Goal: Transaction & Acquisition: Purchase product/service

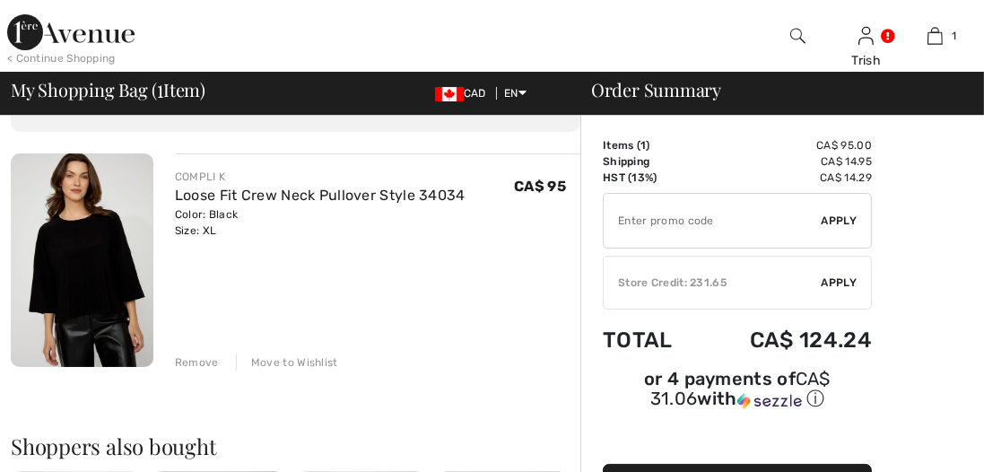
scroll to position [72, 0]
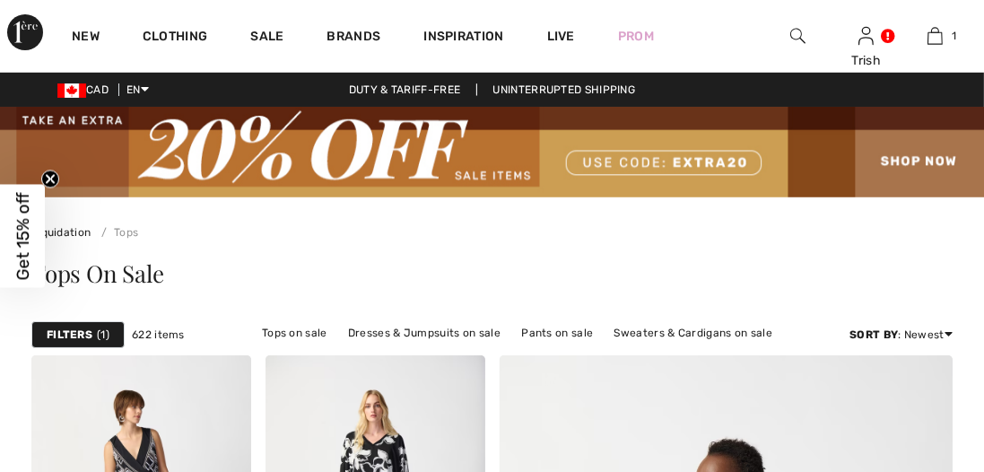
scroll to position [6704, 0]
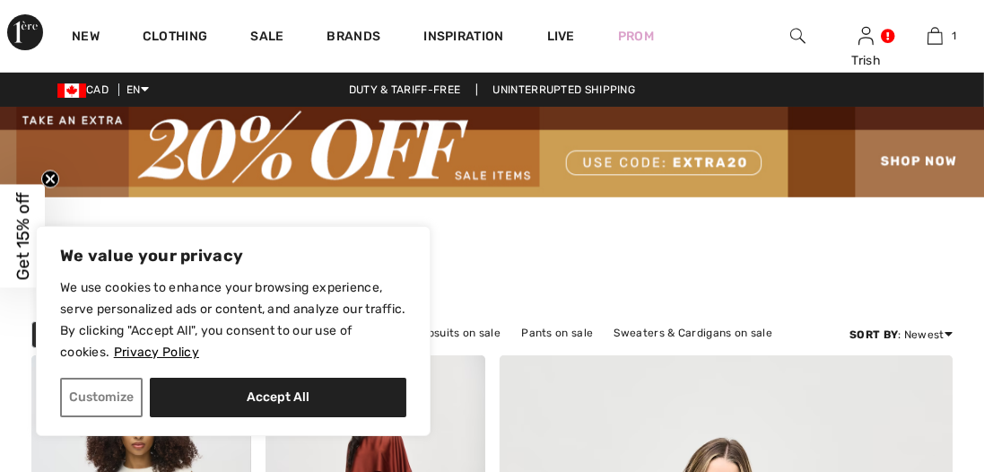
click at [941, 152] on img at bounding box center [492, 152] width 984 height 91
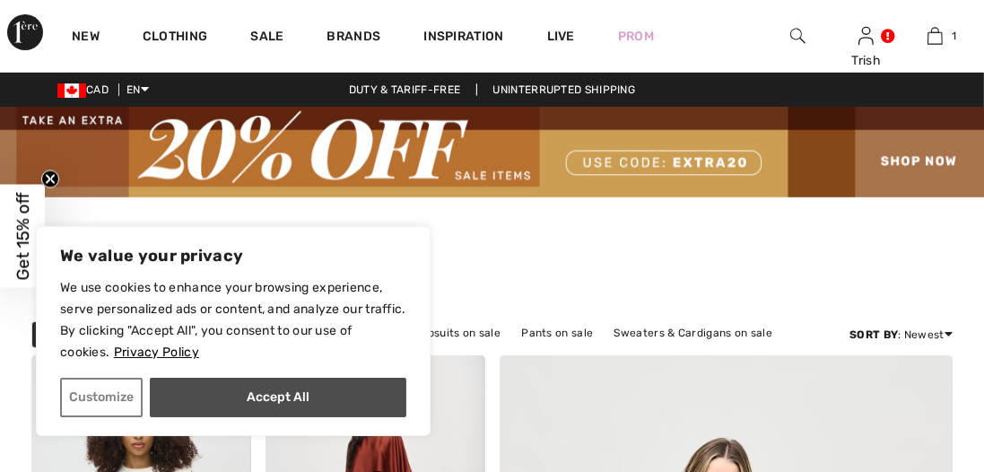
click at [342, 396] on button "Accept All" at bounding box center [278, 397] width 257 height 39
checkbox input "true"
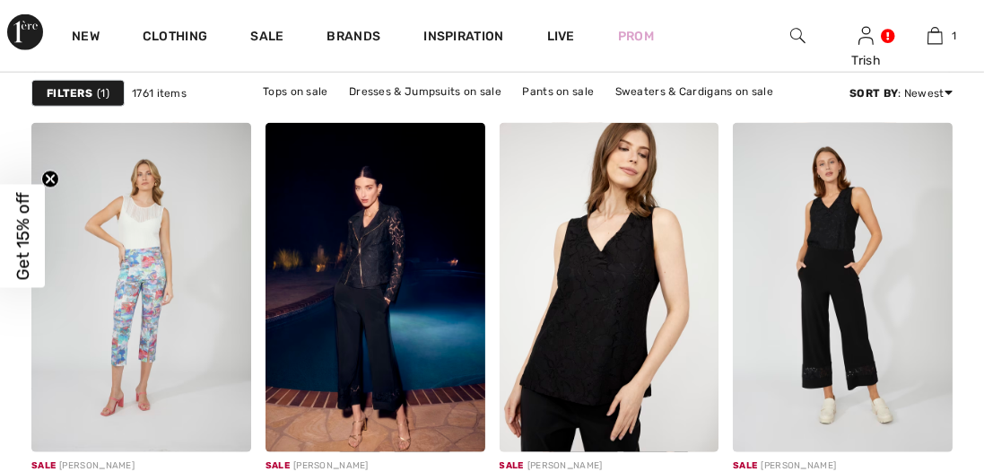
scroll to position [2142, 0]
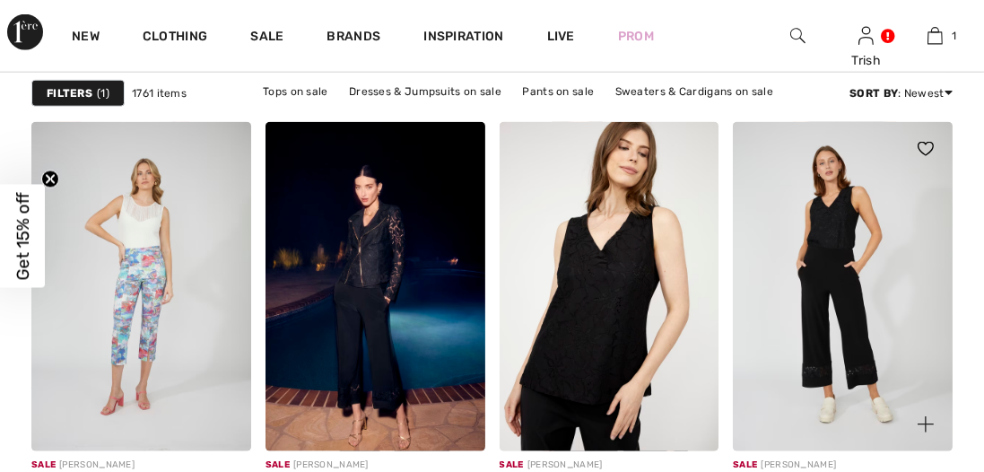
click at [923, 422] on img at bounding box center [925, 424] width 16 height 16
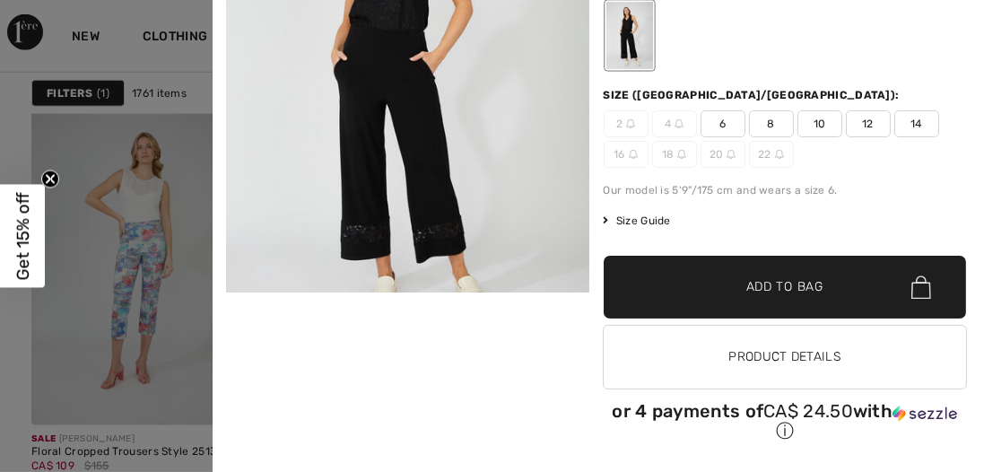
scroll to position [2169, 0]
click at [783, 352] on button "Product Details" at bounding box center [785, 357] width 363 height 63
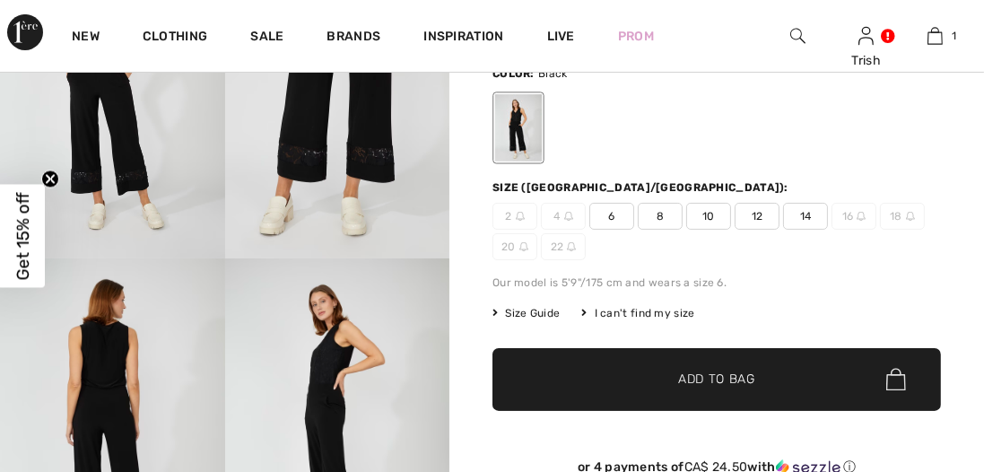
scroll to position [274, 0]
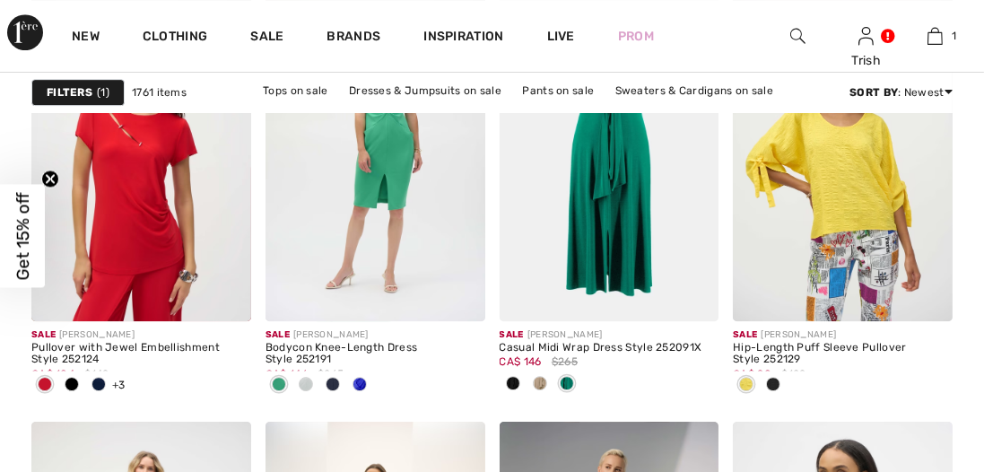
scroll to position [5643, 0]
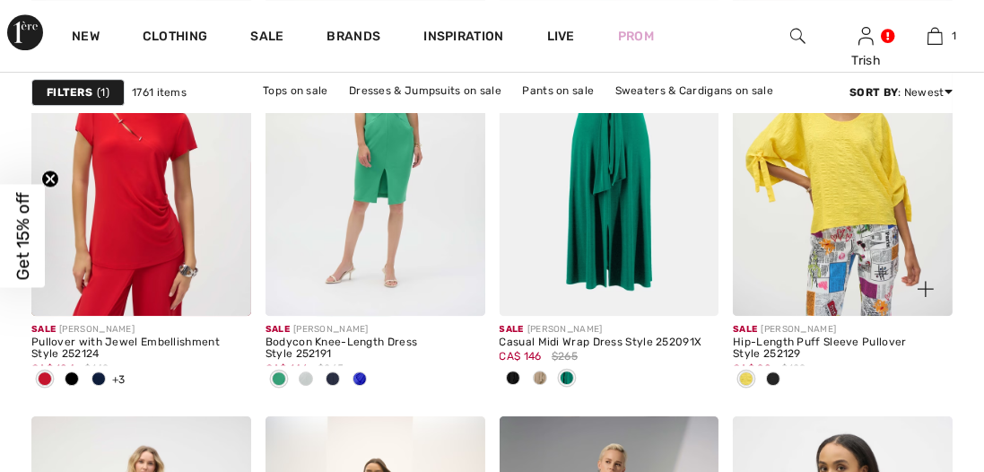
click at [773, 377] on span at bounding box center [773, 378] width 14 height 14
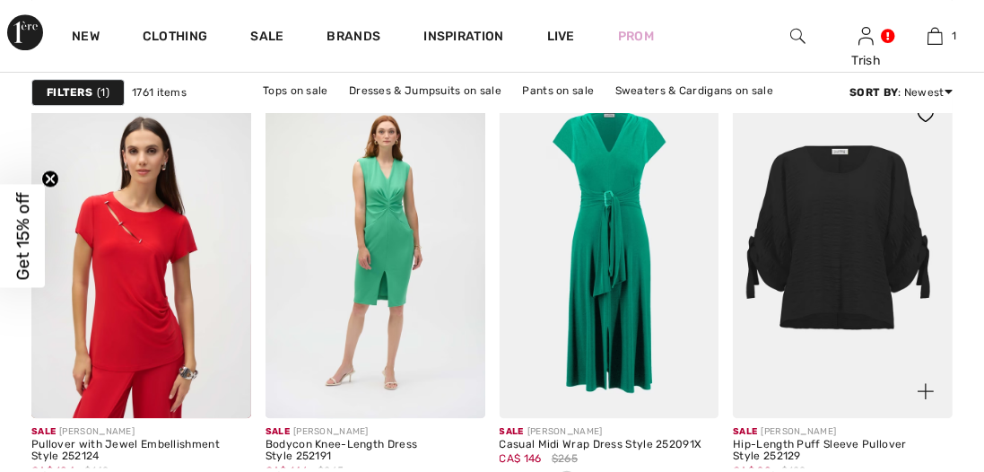
scroll to position [5546, 0]
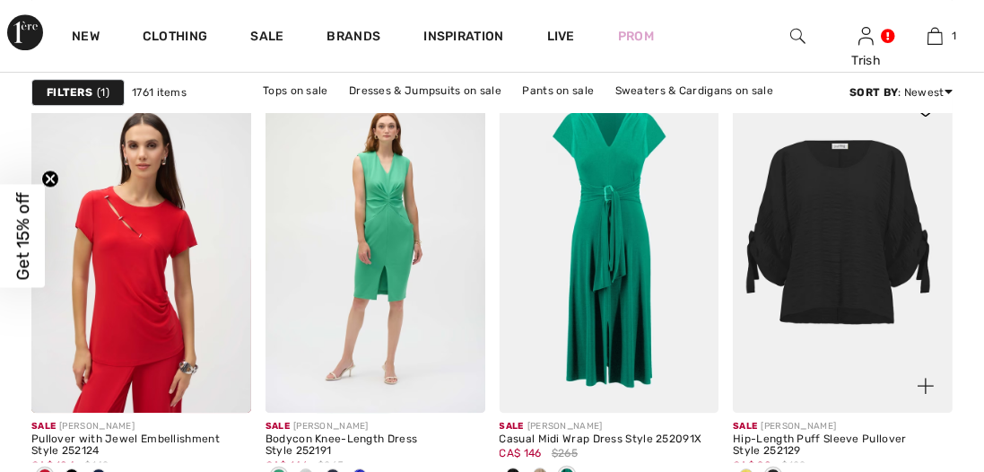
click at [843, 320] on img at bounding box center [843, 247] width 220 height 329
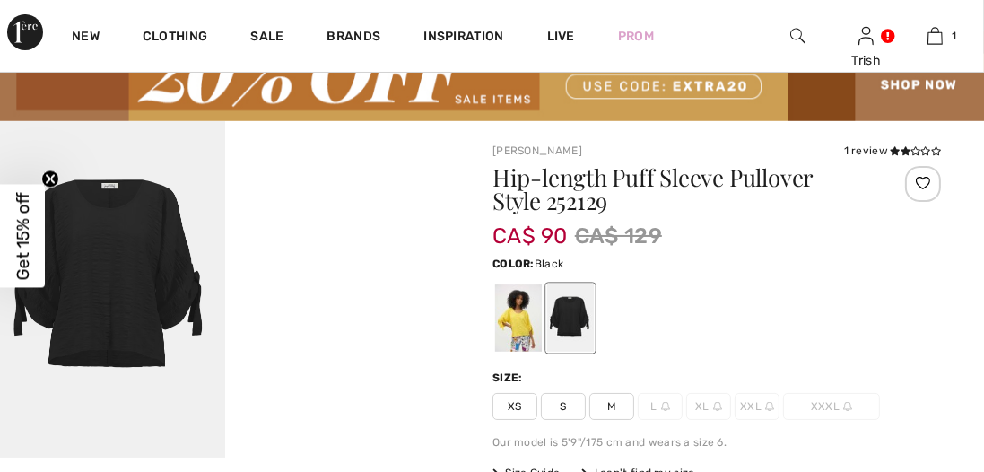
scroll to position [80, 0]
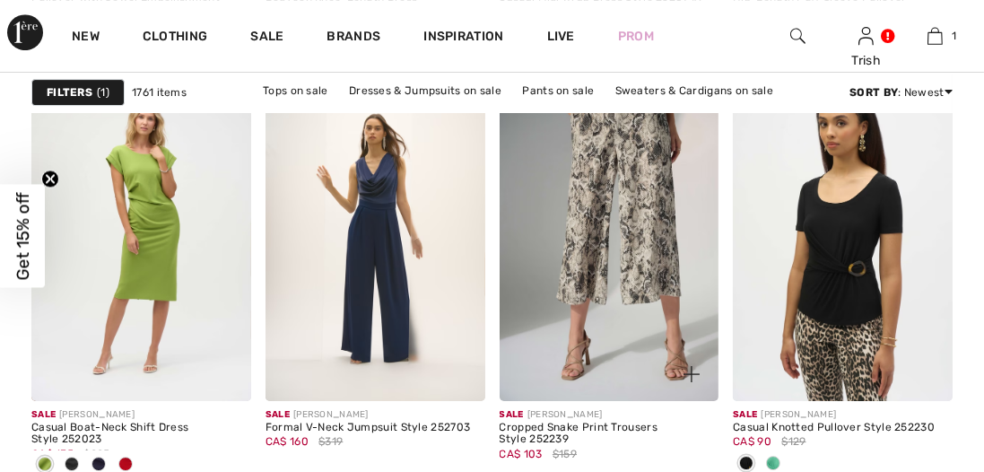
scroll to position [5988, 0]
click at [606, 252] on img at bounding box center [610, 235] width 220 height 329
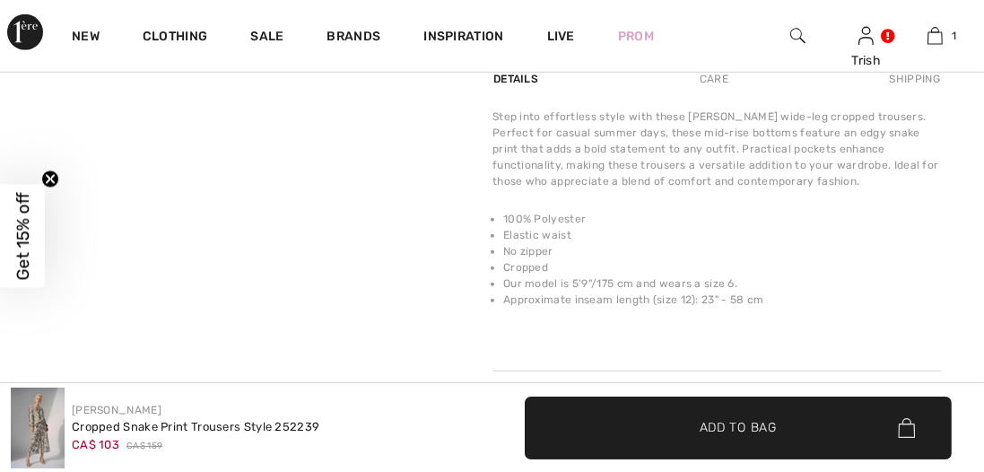
scroll to position [1365, 0]
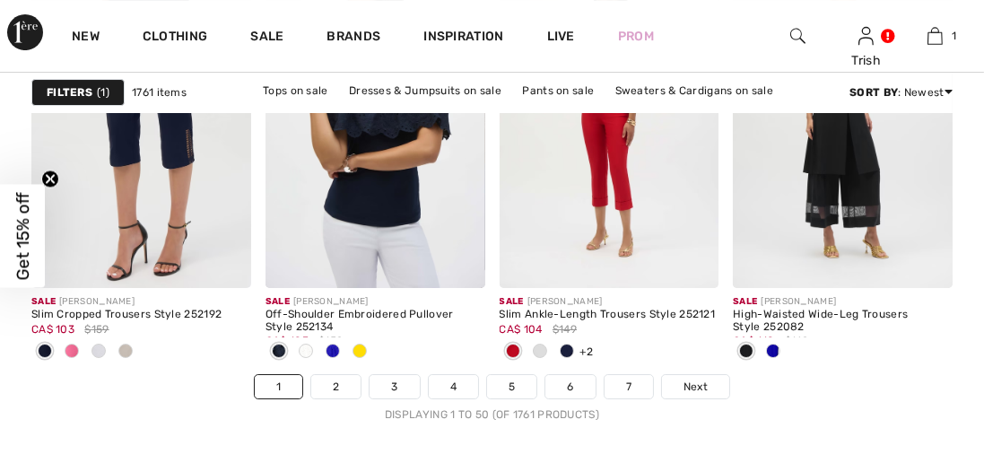
scroll to position [6556, 0]
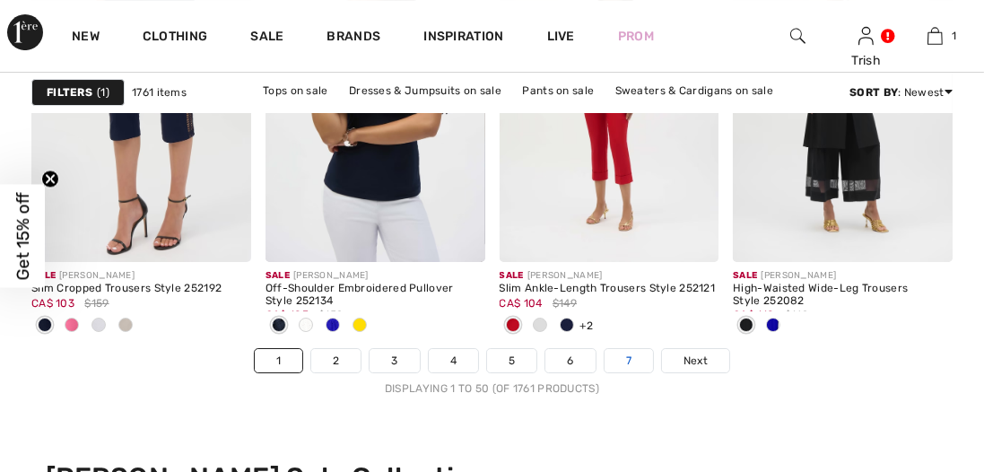
click at [624, 361] on link "7" at bounding box center [628, 360] width 48 height 23
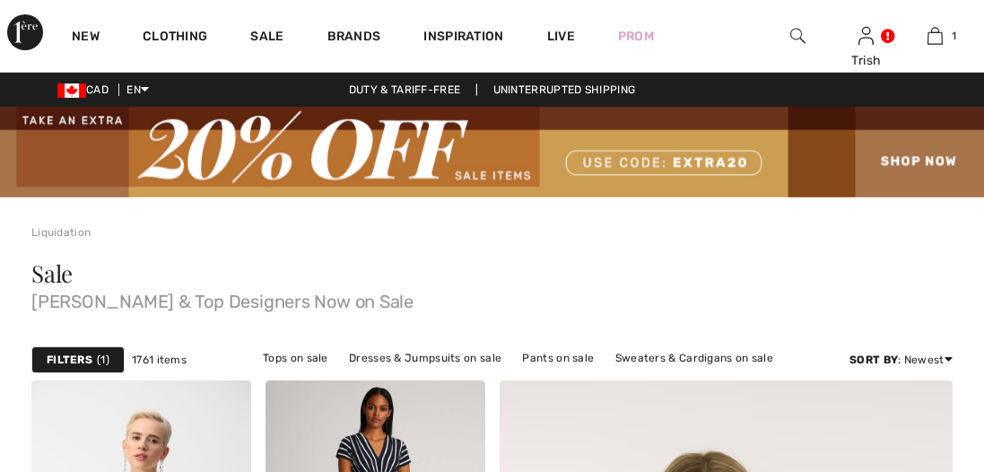
checkbox input "true"
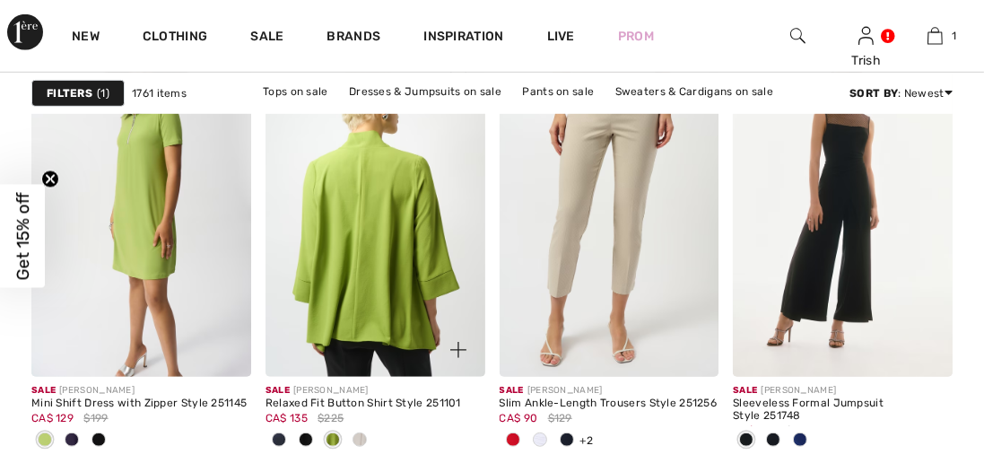
scroll to position [1192, 0]
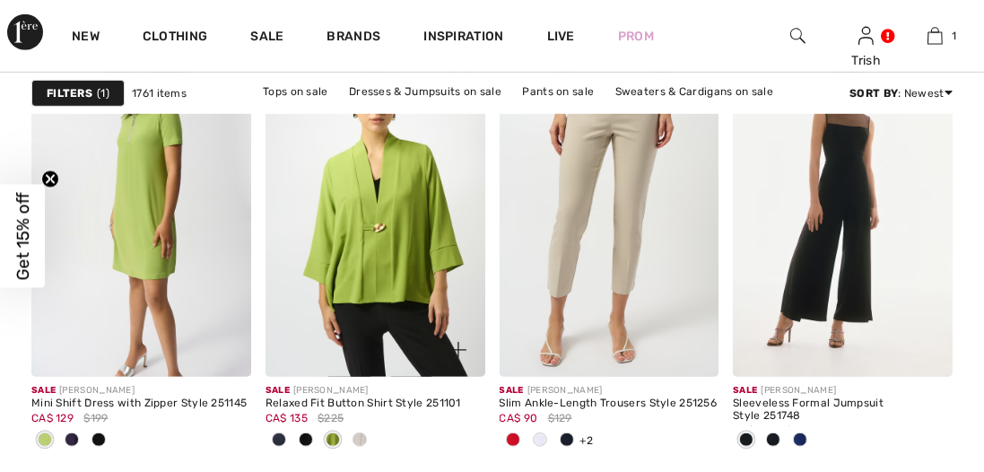
click at [458, 347] on img at bounding box center [458, 350] width 16 height 16
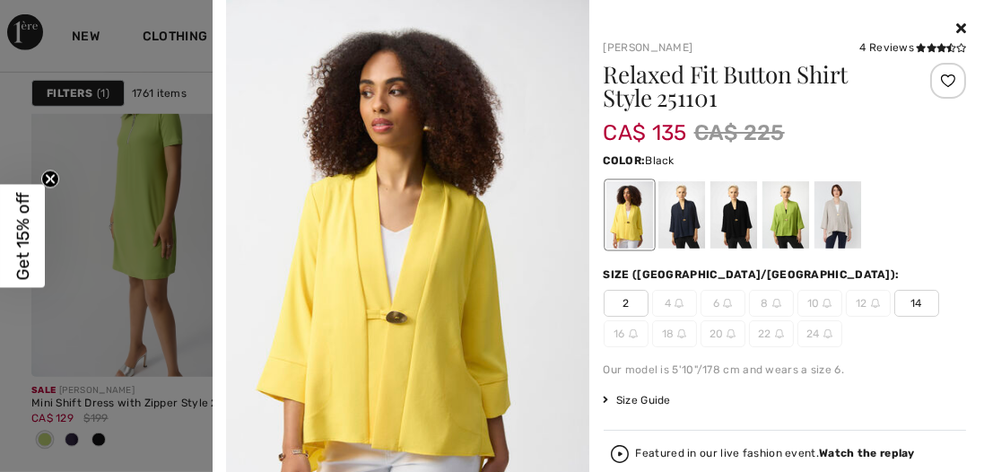
click at [734, 220] on div at bounding box center [732, 214] width 47 height 67
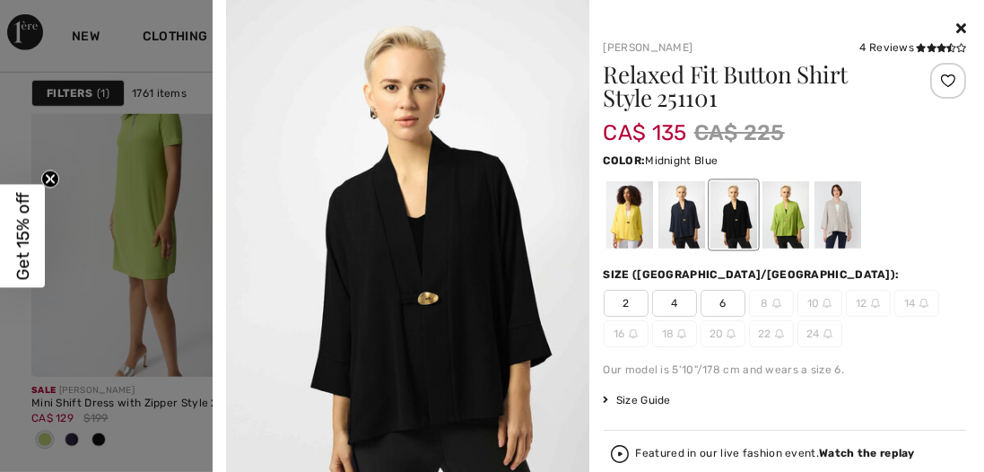
click at [692, 220] on div at bounding box center [680, 214] width 47 height 67
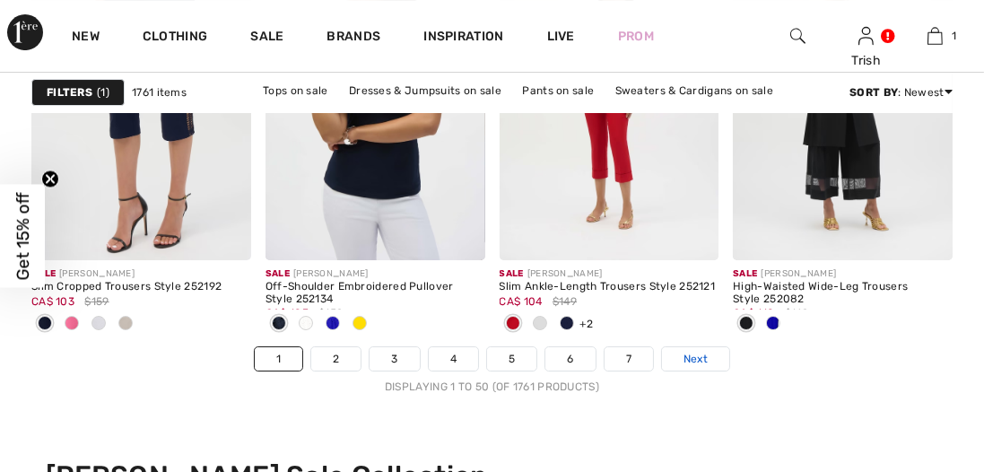
click at [692, 360] on span "Next" at bounding box center [695, 359] width 24 height 16
click at [621, 360] on link "7" at bounding box center [628, 358] width 48 height 23
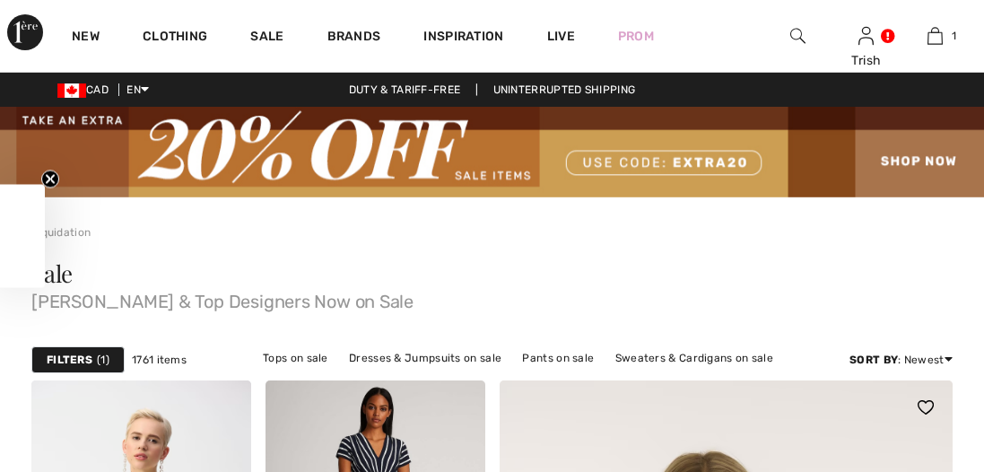
checkbox input "true"
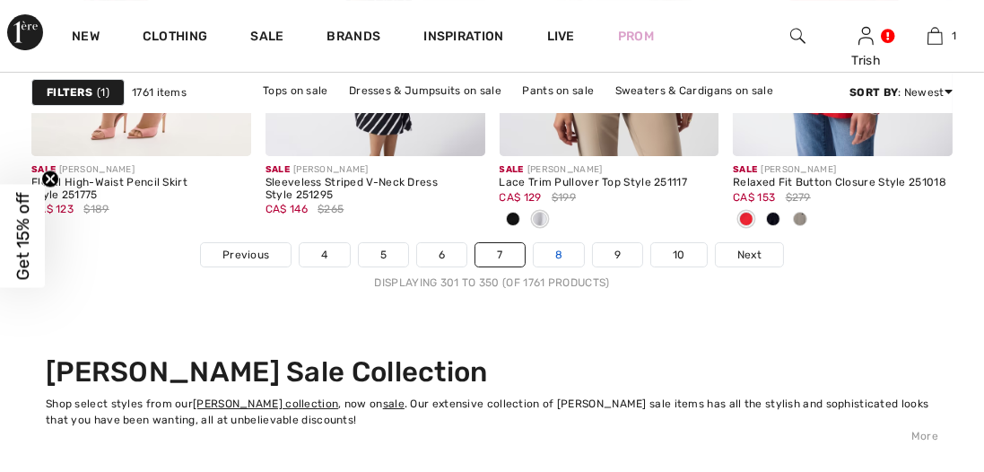
scroll to position [6664, 0]
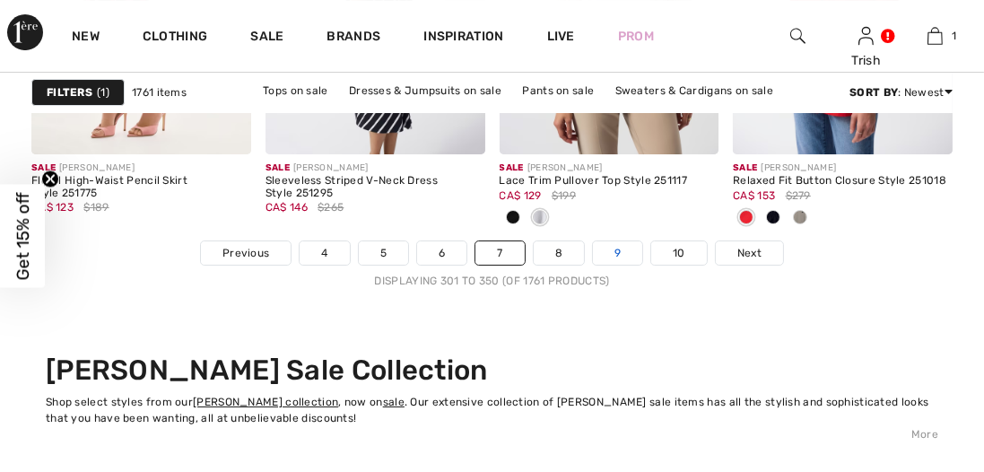
click at [612, 250] on link "9" at bounding box center [617, 252] width 49 height 23
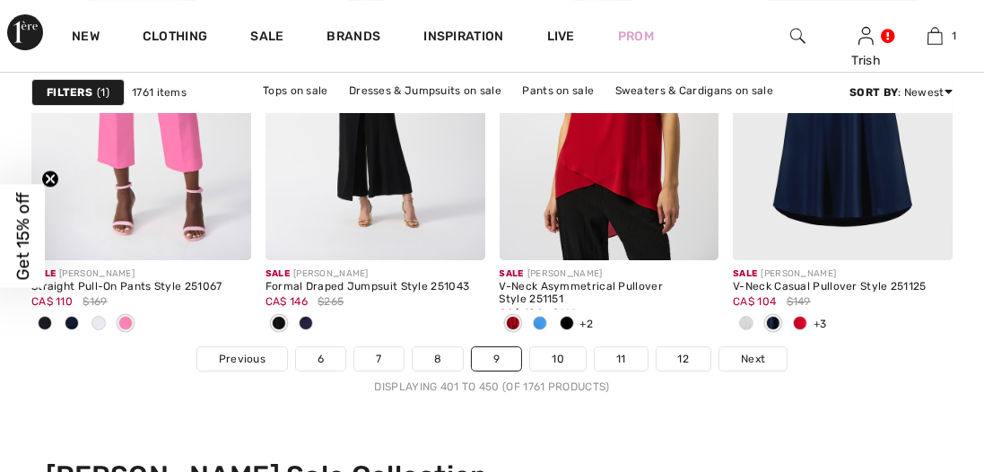
scroll to position [6561, 0]
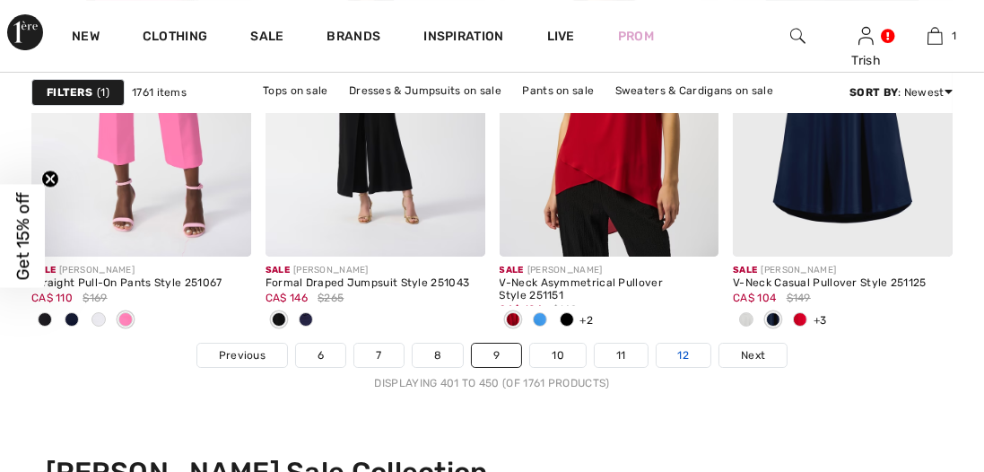
click at [675, 352] on link "12" at bounding box center [684, 354] width 55 height 23
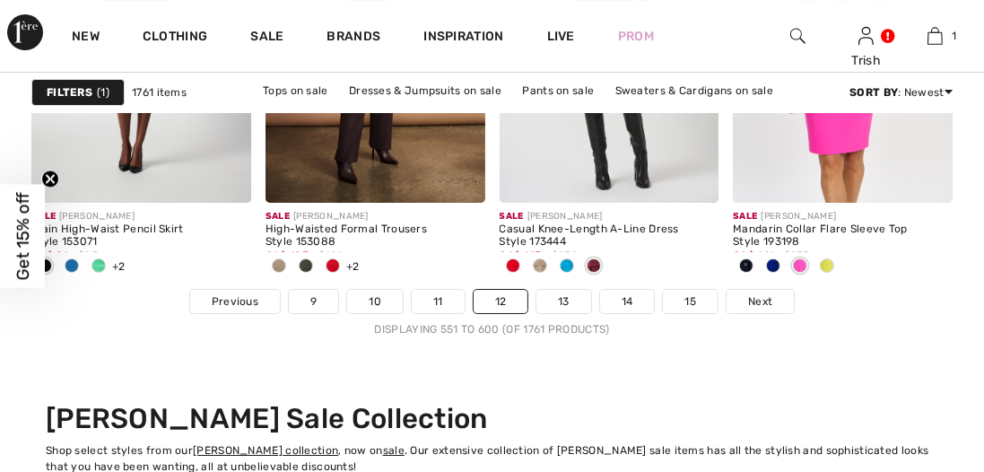
scroll to position [6617, 0]
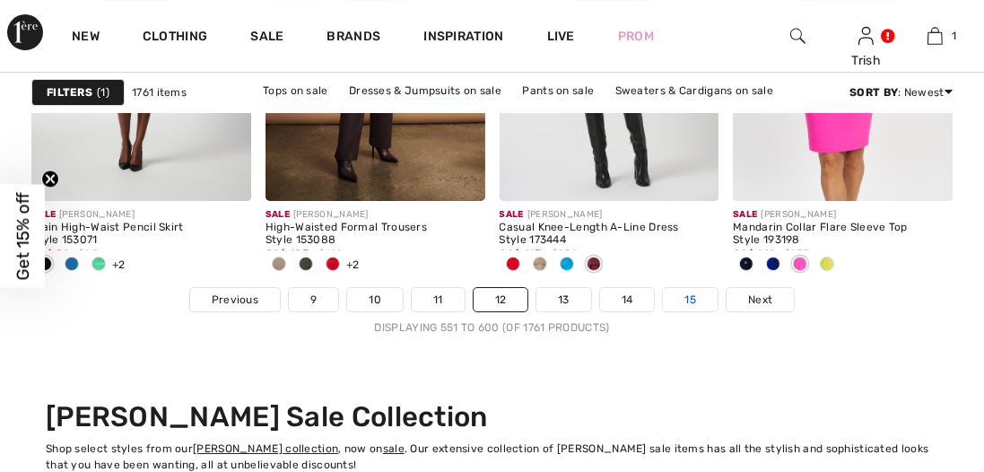
click at [689, 297] on link "15" at bounding box center [690, 299] width 55 height 23
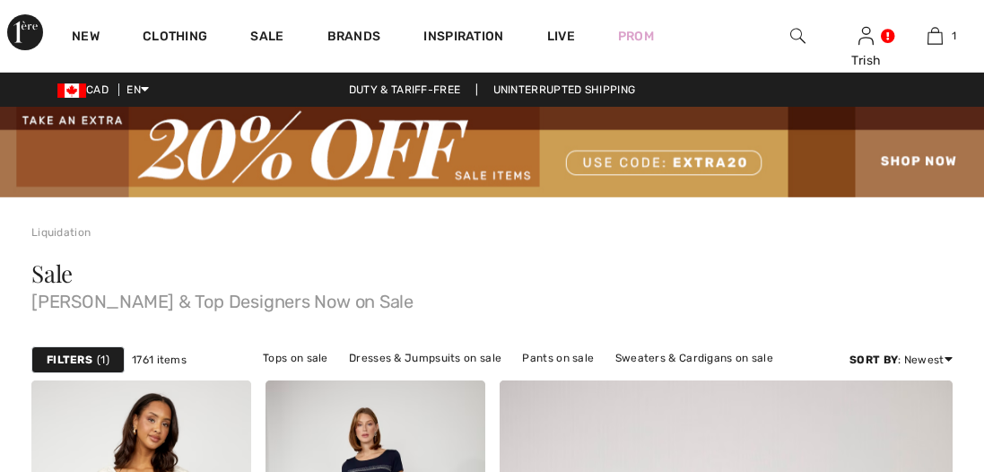
checkbox input "true"
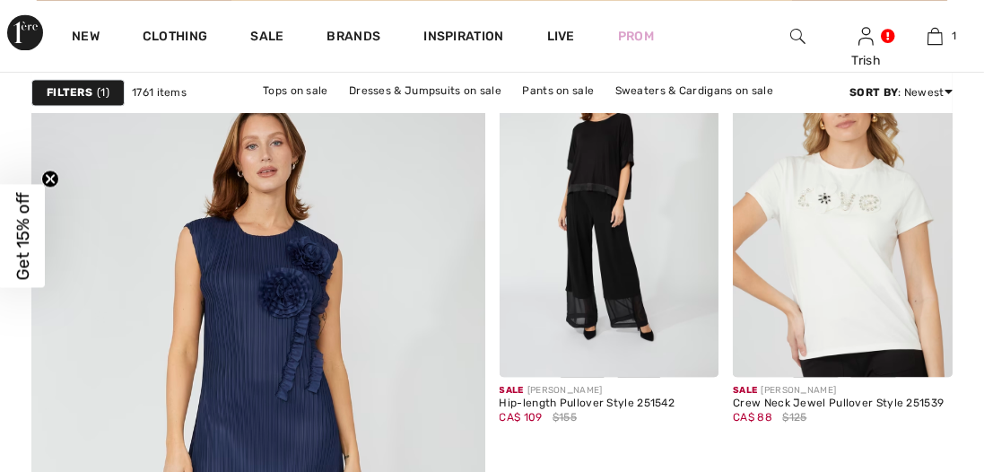
scroll to position [3700, 0]
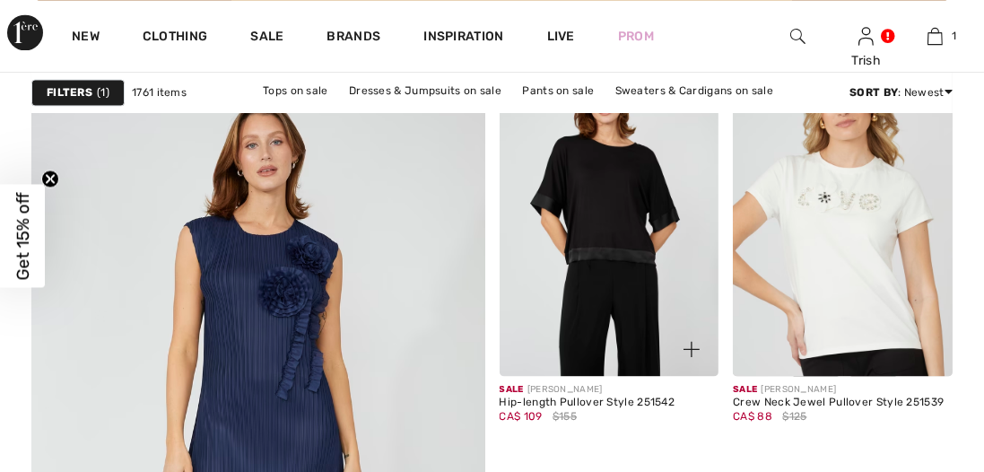
click at [599, 276] on img at bounding box center [610, 210] width 220 height 329
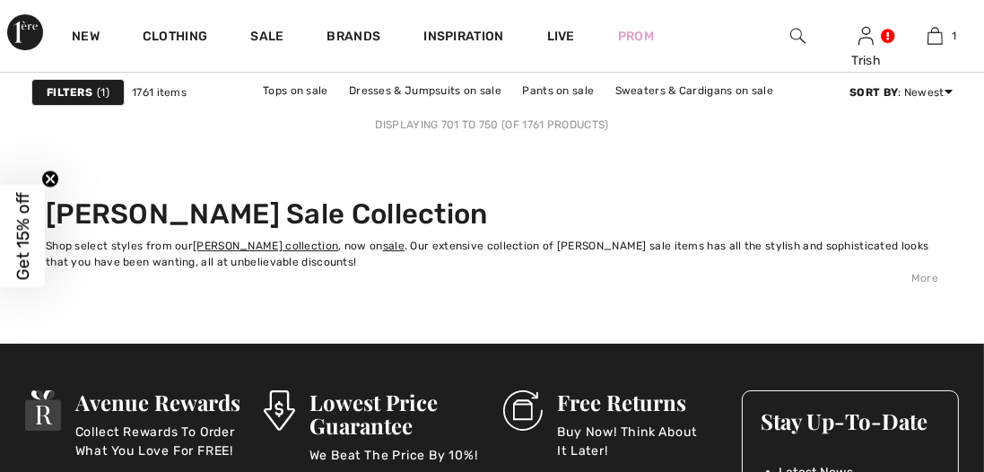
scroll to position [6823, 0]
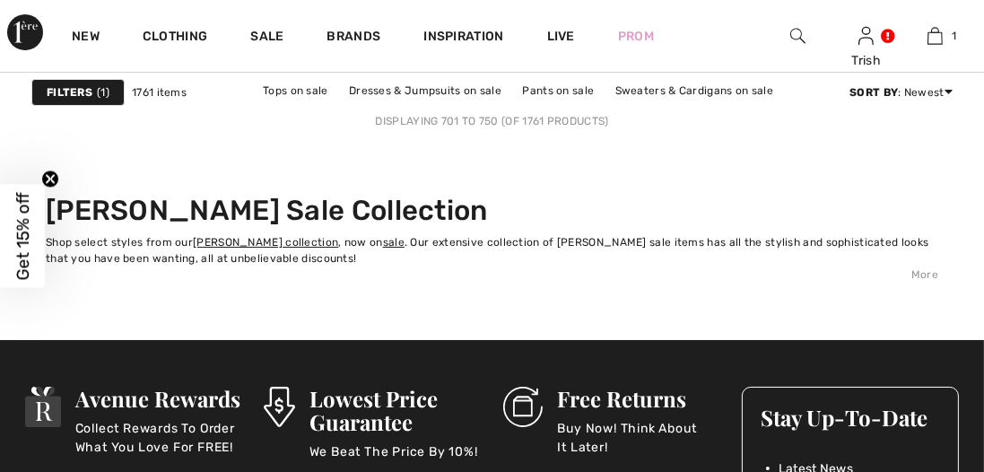
click at [694, 105] on link "18" at bounding box center [693, 93] width 56 height 23
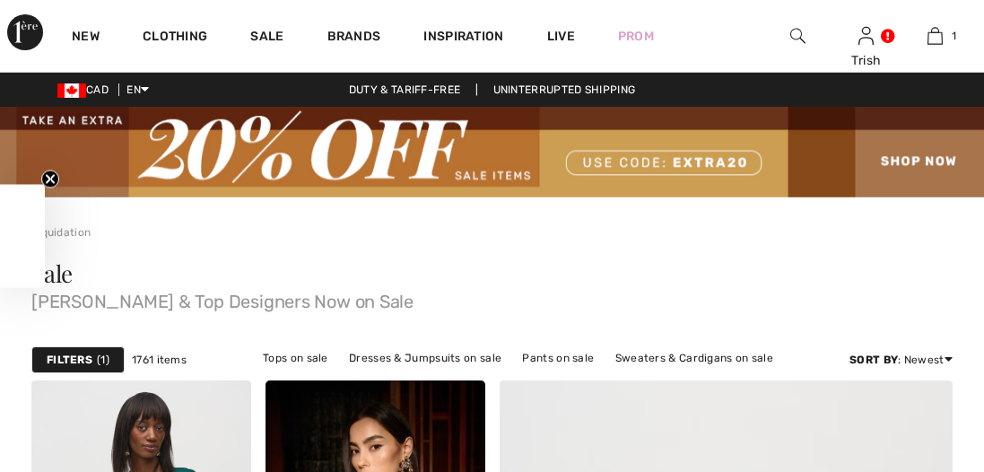
checkbox input "true"
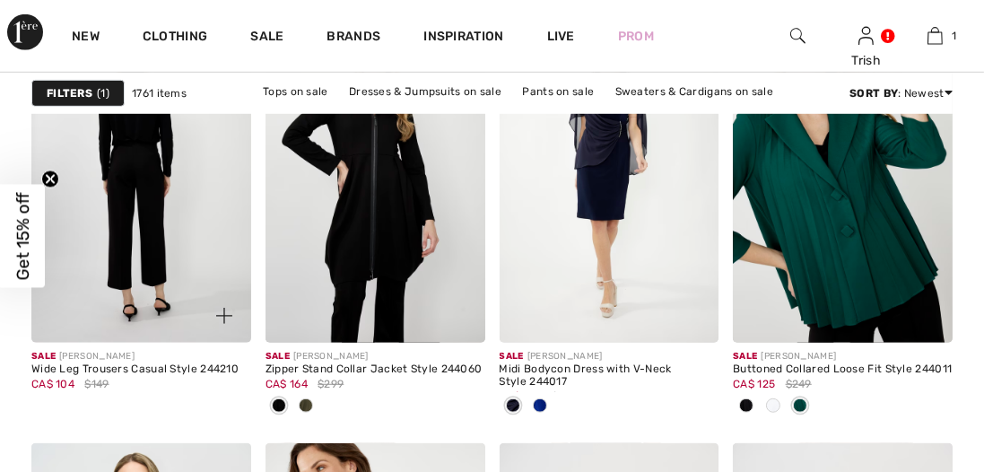
scroll to position [1227, 0]
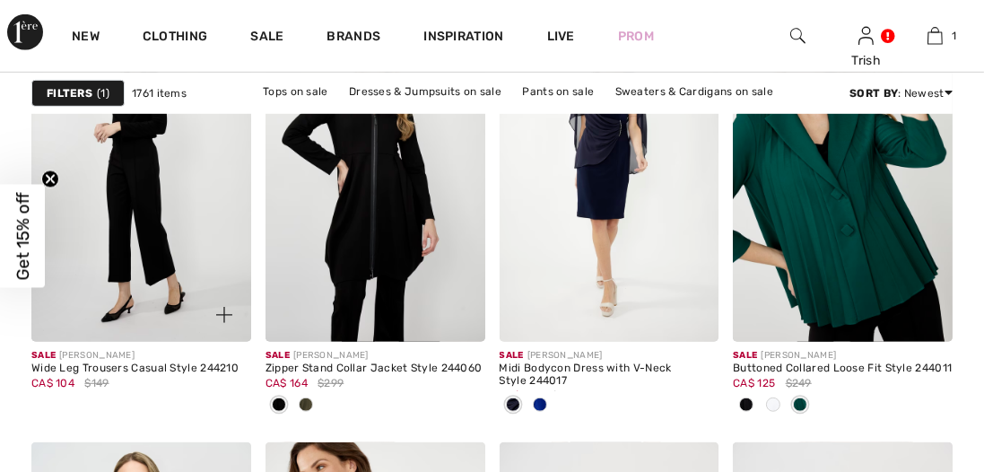
click at [224, 314] on img at bounding box center [224, 315] width 16 height 16
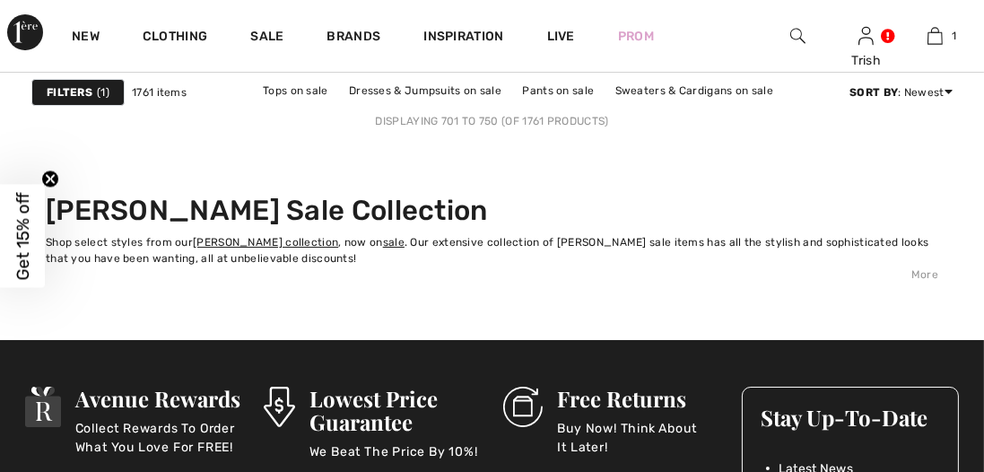
scroll to position [6823, 0]
click at [691, 105] on link "18" at bounding box center [693, 93] width 56 height 23
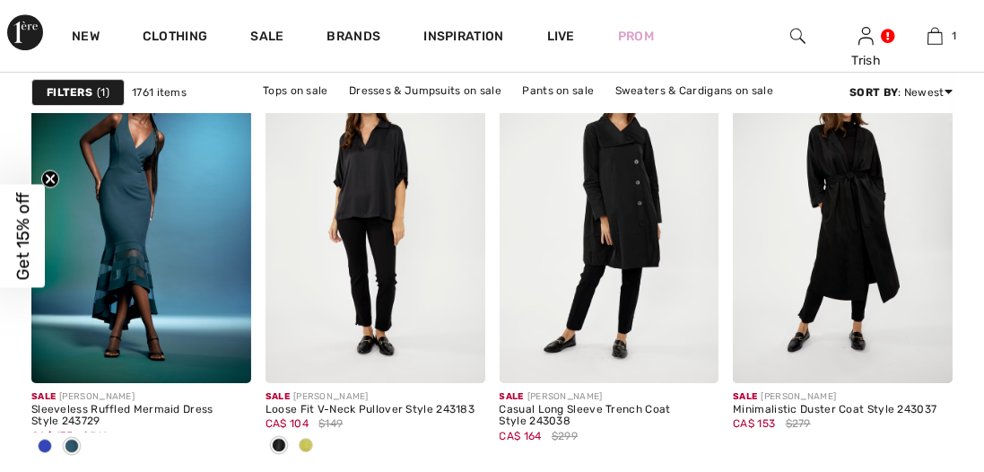
scroll to position [6006, 0]
click at [461, 356] on img at bounding box center [458, 355] width 16 height 16
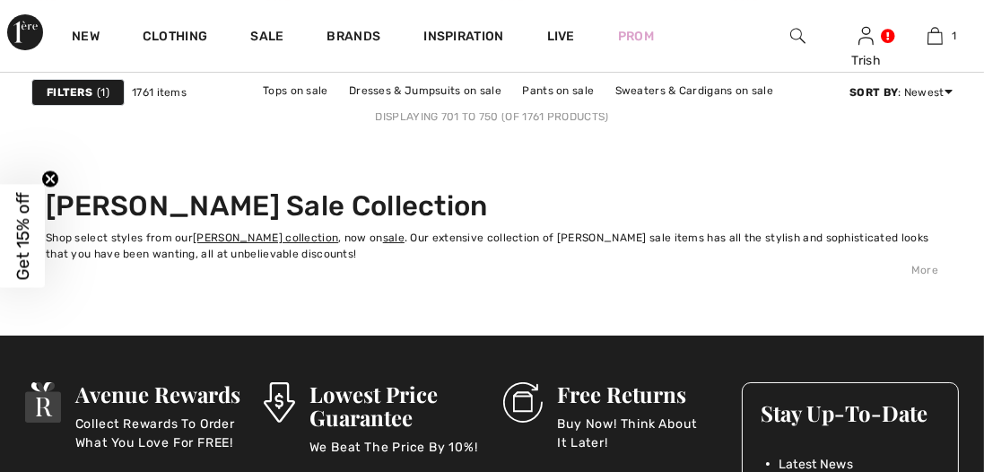
scroll to position [6807, 0]
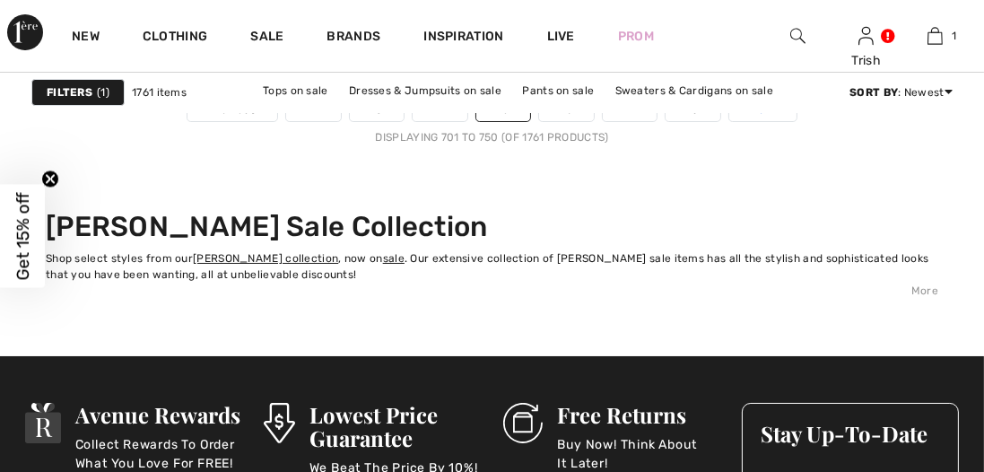
click at [761, 117] on span "Next" at bounding box center [763, 109] width 24 height 16
click at [686, 121] on link "18" at bounding box center [693, 109] width 56 height 23
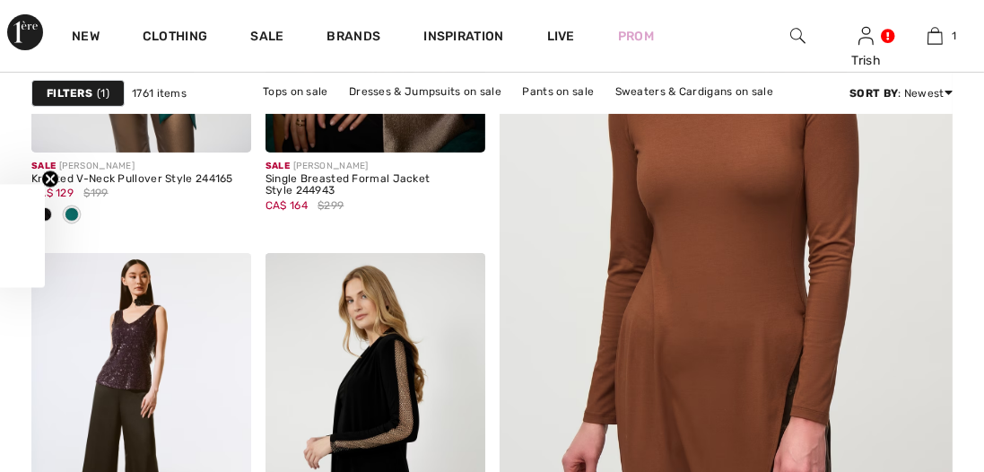
checkbox input "true"
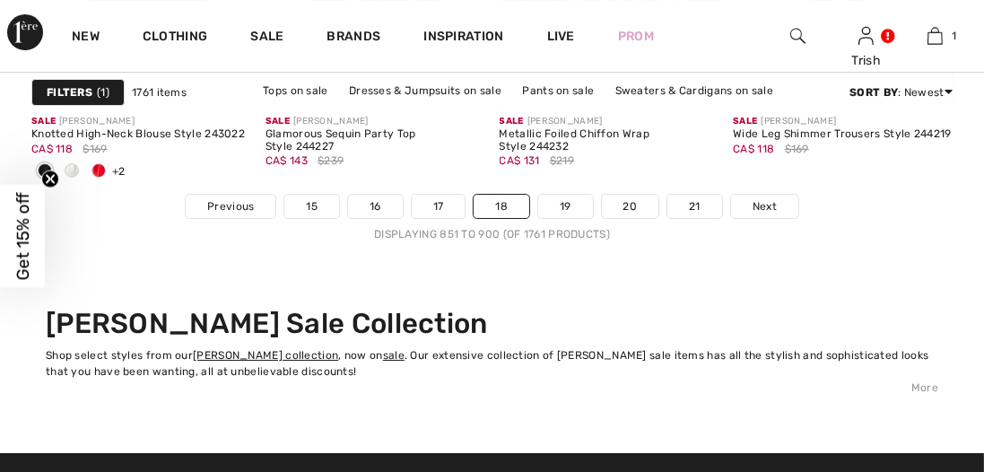
scroll to position [6710, 0]
click at [694, 206] on link "21" at bounding box center [694, 206] width 55 height 23
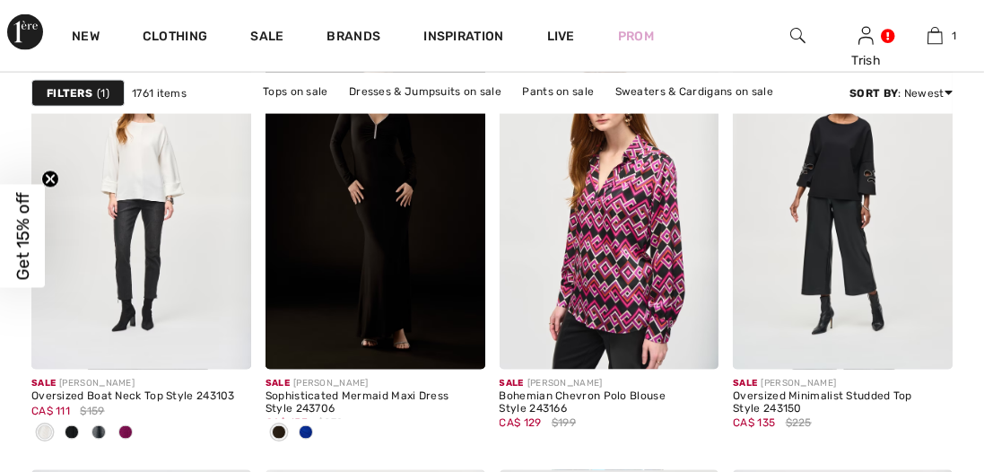
scroll to position [2658, 0]
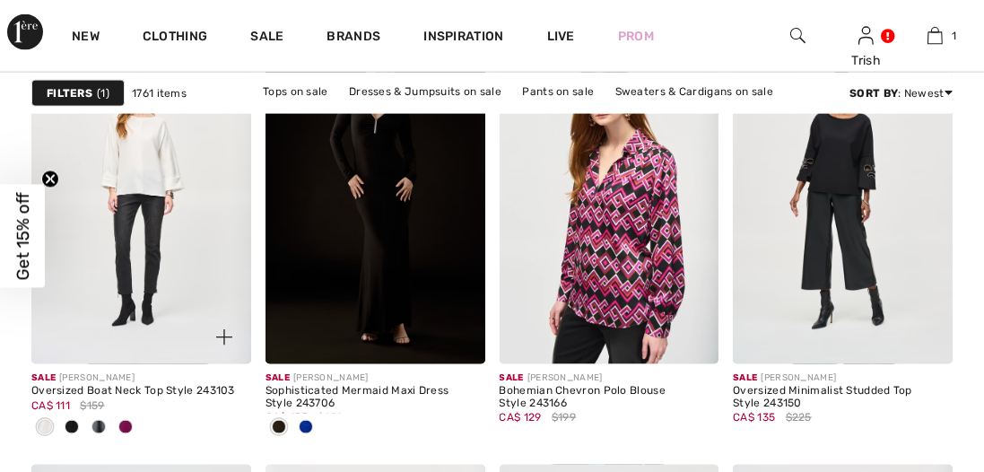
click at [128, 425] on span at bounding box center [125, 427] width 14 height 14
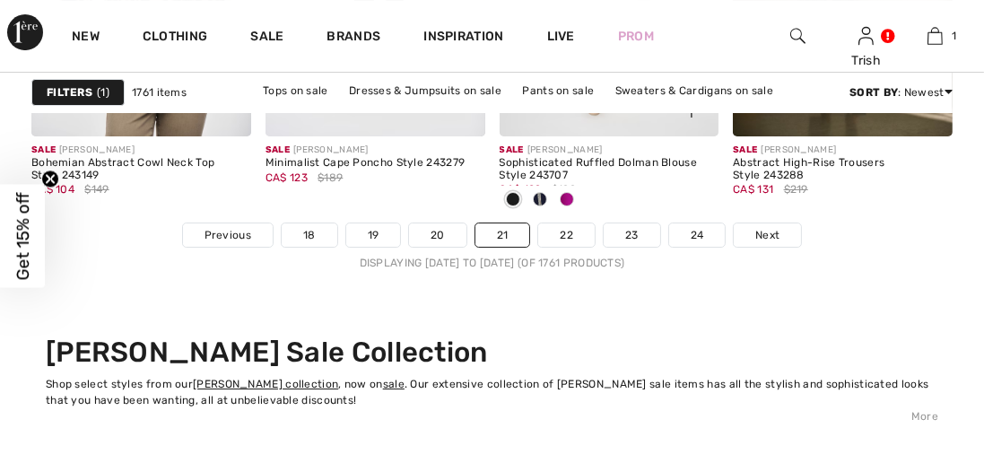
scroll to position [6685, 0]
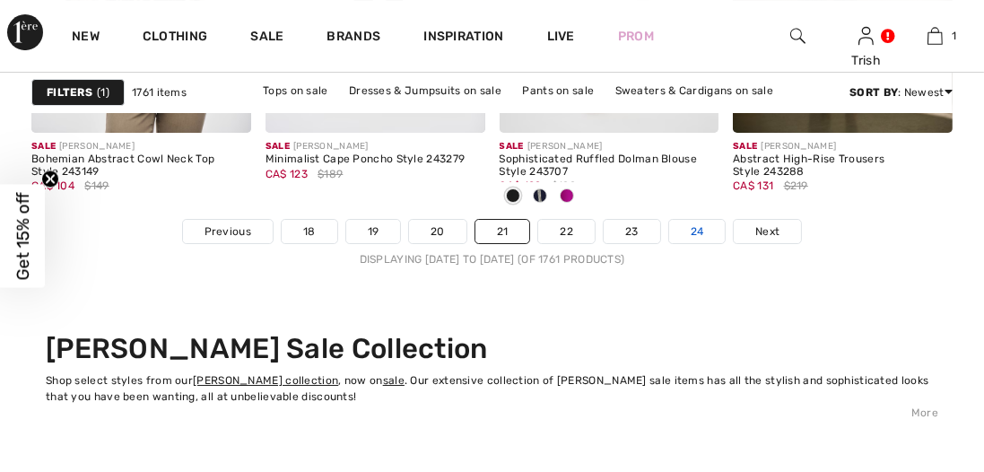
click at [696, 230] on link "24" at bounding box center [697, 231] width 57 height 23
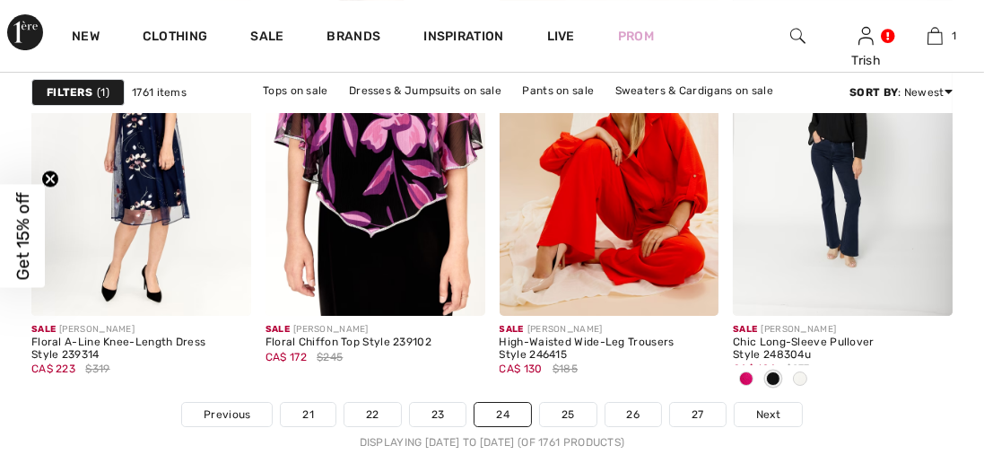
scroll to position [6502, 0]
click at [747, 371] on span at bounding box center [746, 378] width 14 height 14
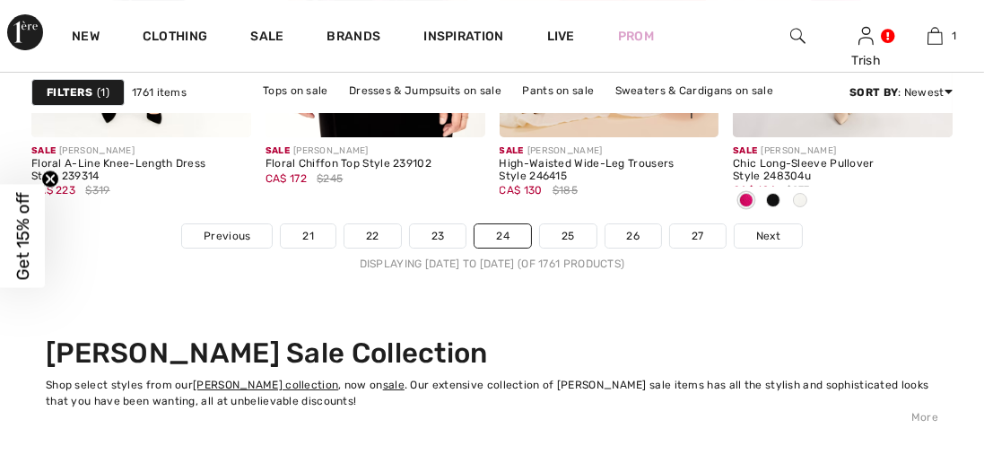
scroll to position [6683, 0]
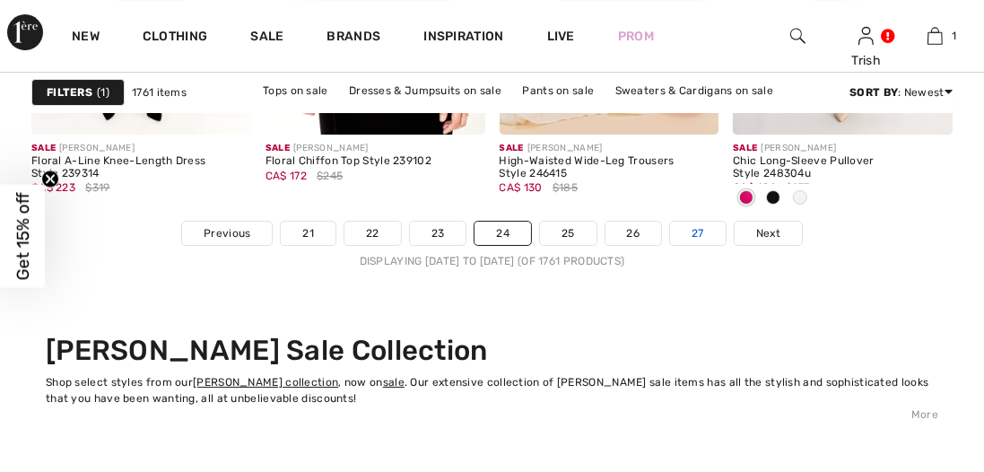
click at [700, 235] on link "27" at bounding box center [698, 233] width 56 height 23
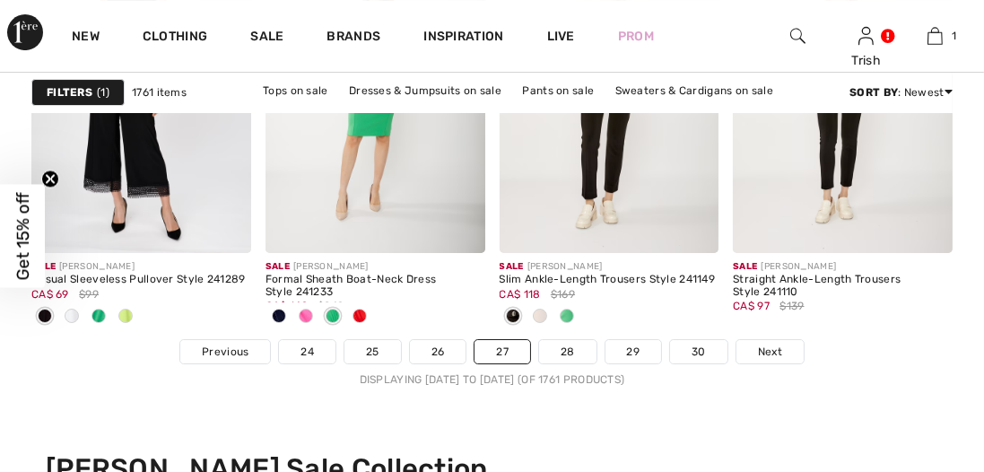
scroll to position [6569, 0]
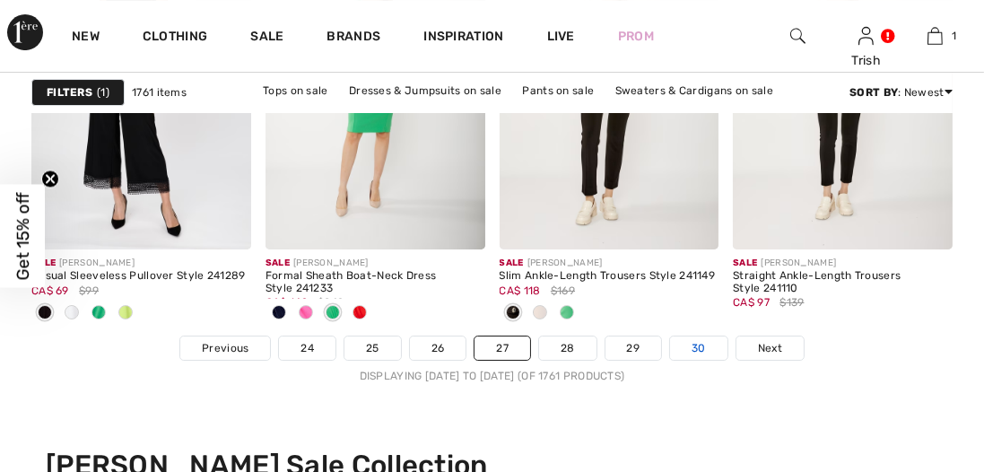
click at [698, 345] on link "30" at bounding box center [698, 347] width 57 height 23
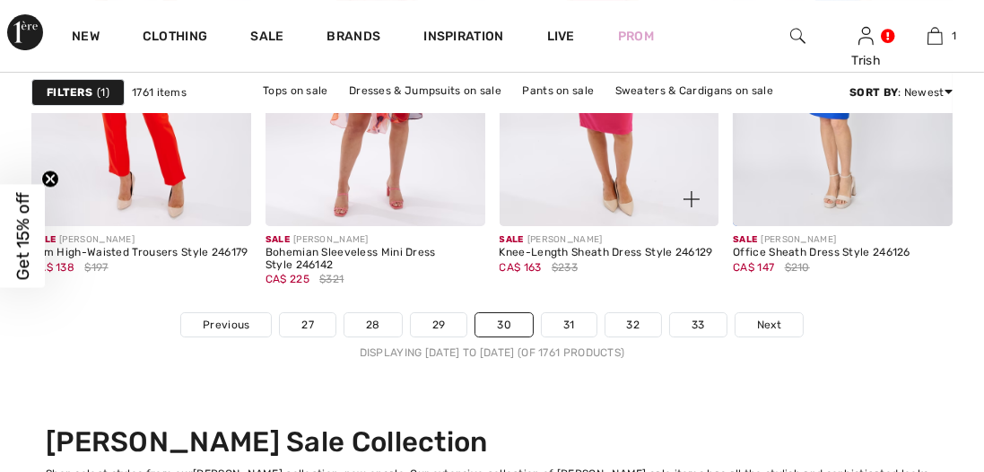
scroll to position [6595, 0]
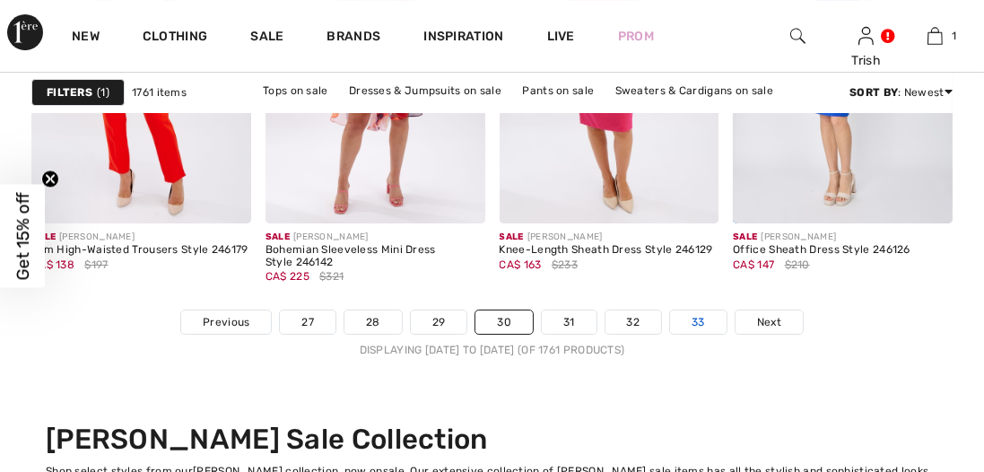
click at [696, 321] on link "33" at bounding box center [698, 321] width 57 height 23
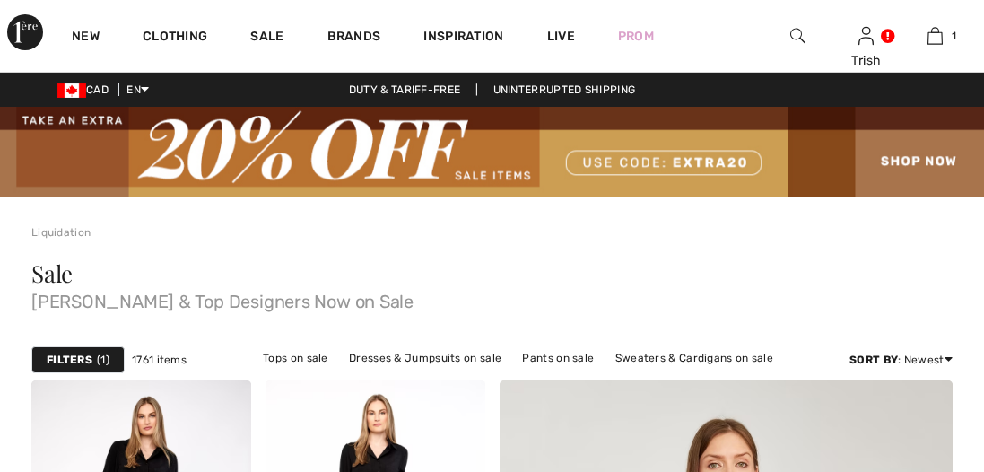
checkbox input "true"
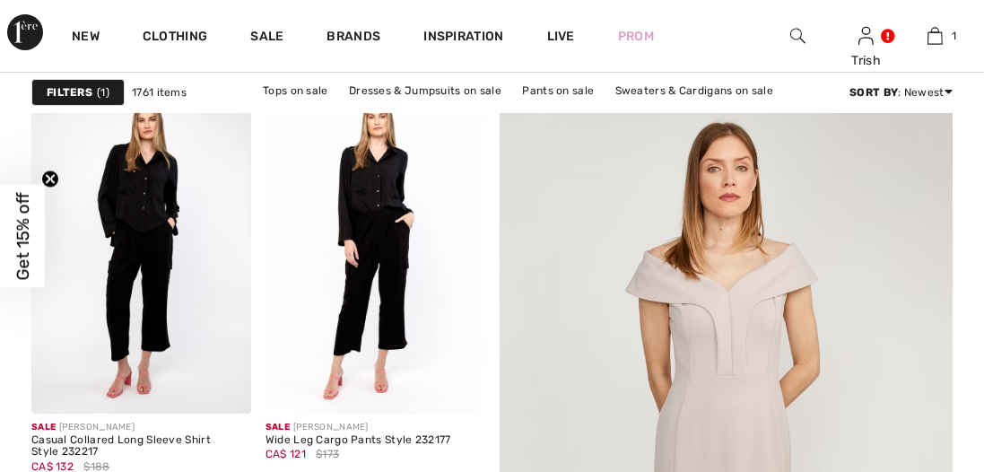
scroll to position [298, 0]
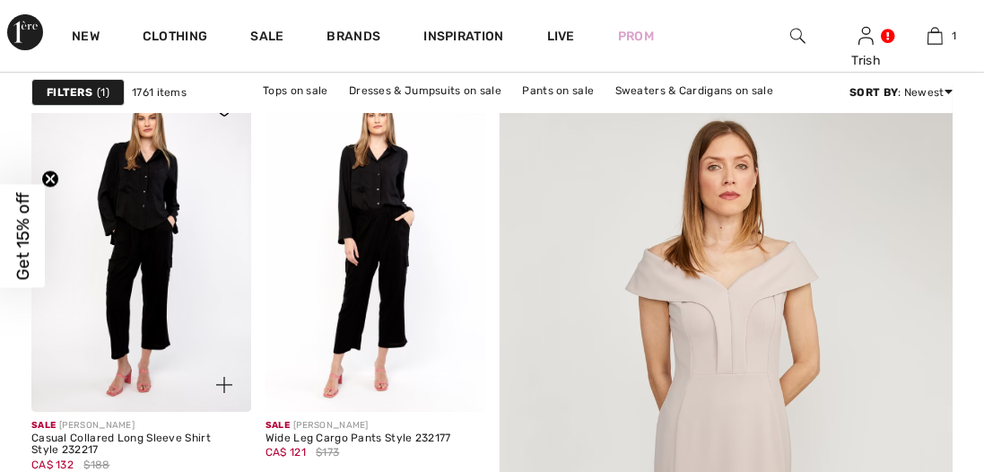
click at [226, 380] on img at bounding box center [224, 385] width 16 height 16
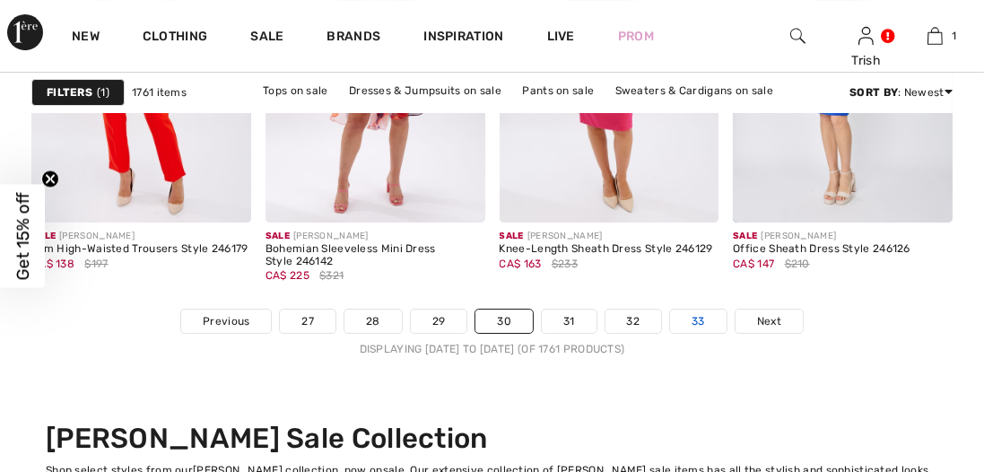
click at [689, 322] on link "33" at bounding box center [698, 320] width 57 height 23
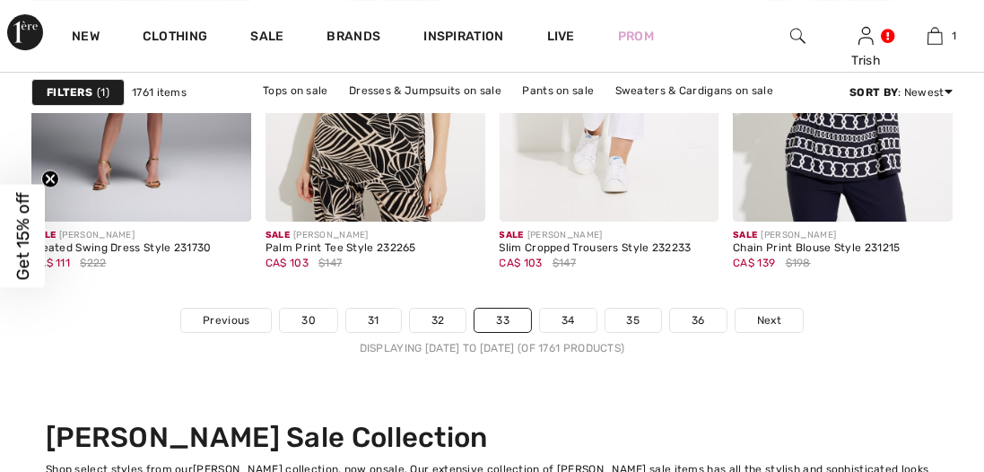
scroll to position [6598, 0]
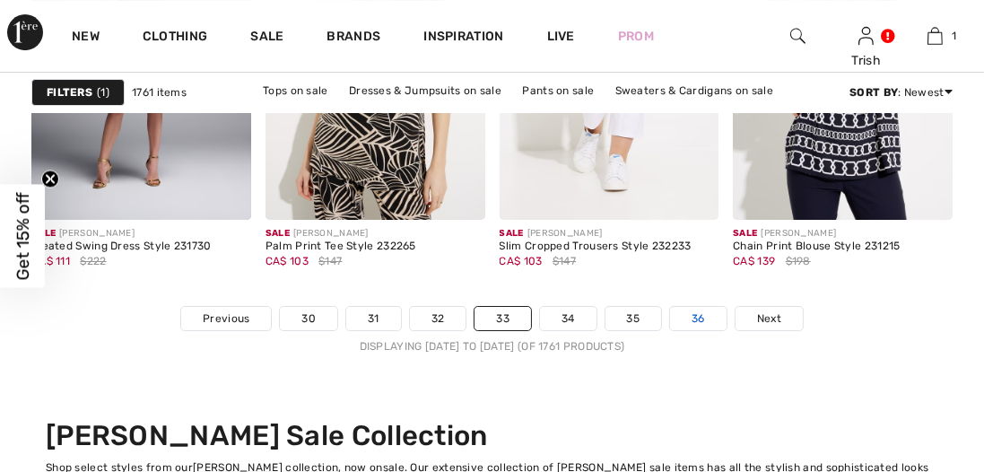
click at [697, 320] on link "36" at bounding box center [698, 318] width 57 height 23
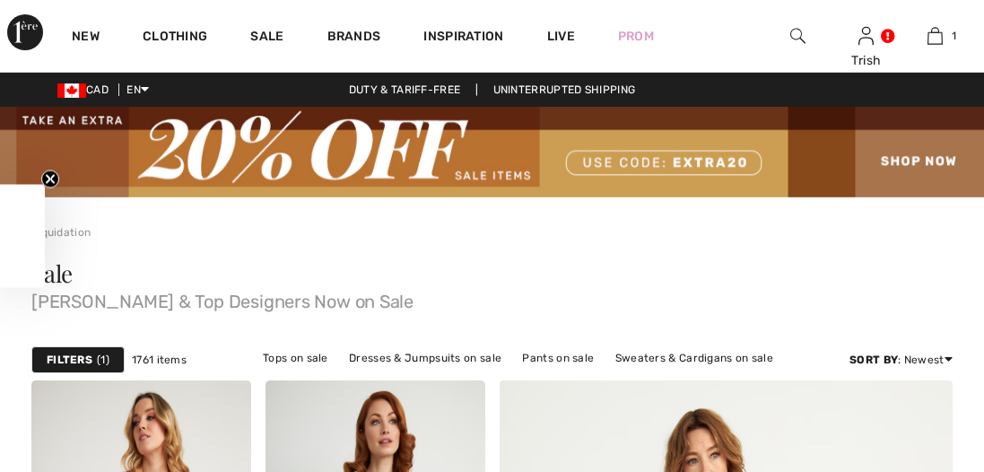
checkbox input "true"
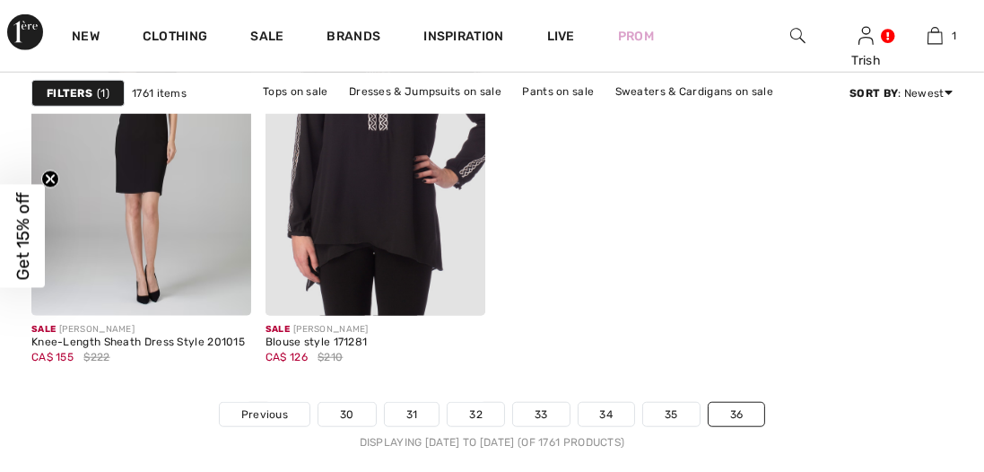
scroll to position [1684, 0]
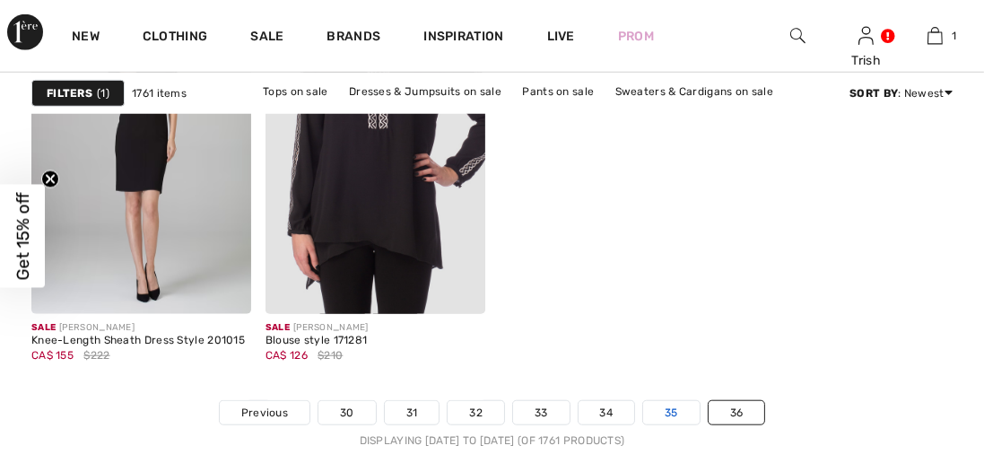
click at [669, 401] on link "35" at bounding box center [671, 412] width 57 height 23
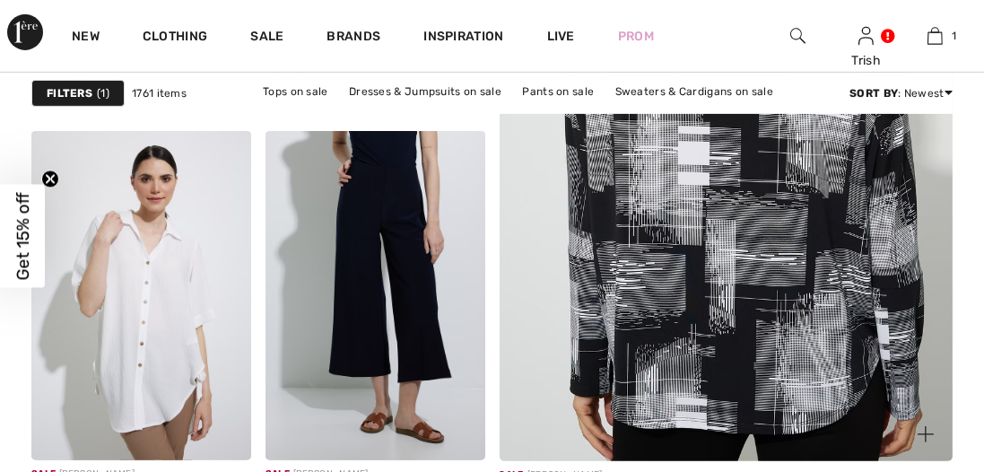
scroll to position [680, 0]
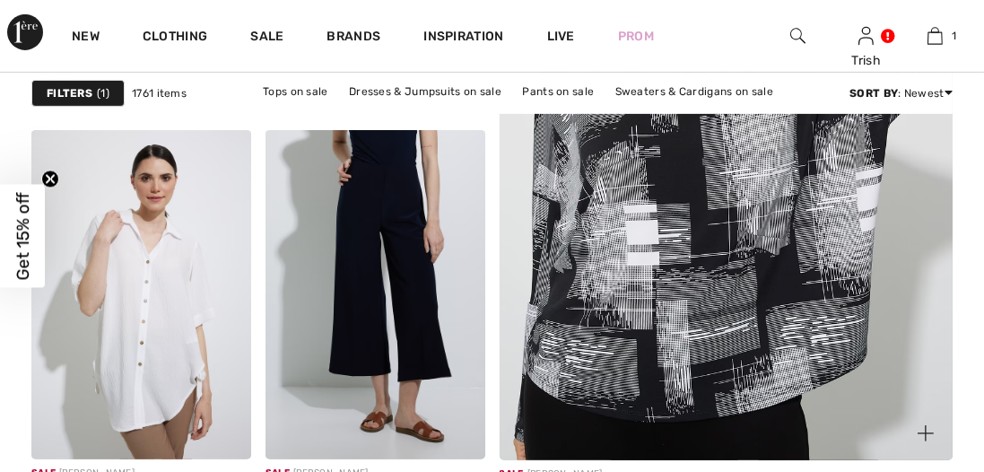
click at [924, 425] on img at bounding box center [925, 433] width 16 height 16
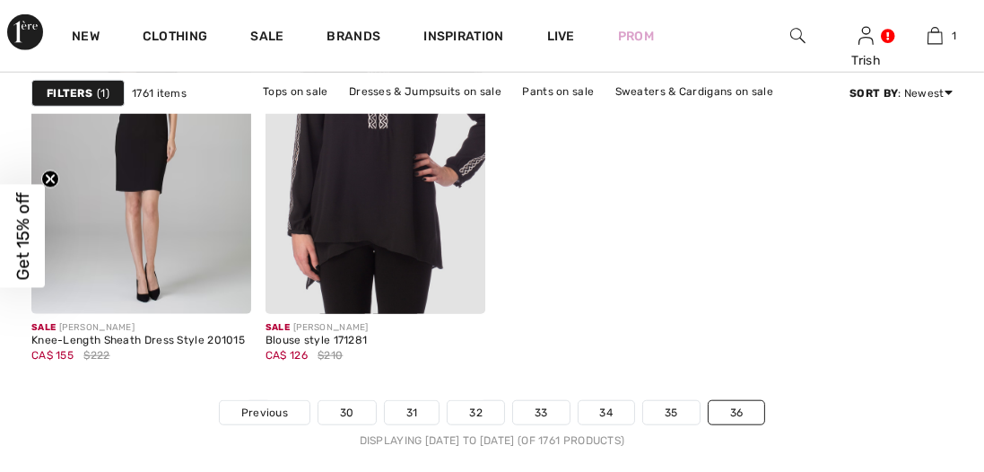
scroll to position [1684, 0]
